Goal: Task Accomplishment & Management: Manage account settings

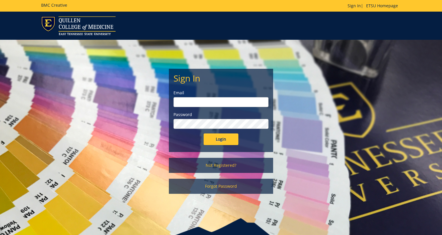
click at [202, 100] on input "email" at bounding box center [221, 102] width 95 height 10
type input "[EMAIL_ADDRESS][DOMAIN_NAME]"
click at [150, 129] on div "Sign In Email [EMAIL_ADDRESS][DOMAIN_NAME] Password Login Not Registered? Forgo…" at bounding box center [221, 120] width 339 height 160
click at [216, 136] on input "Login" at bounding box center [221, 139] width 35 height 12
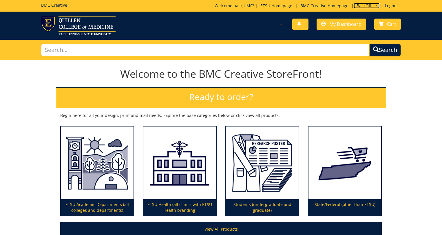
click at [363, 6] on link "BackOffice" at bounding box center [367, 6] width 26 height 6
